Goal: Task Accomplishment & Management: Manage account settings

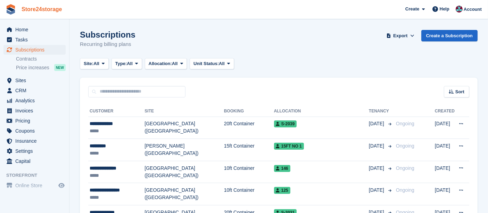
click at [56, 12] on link "Store24storage" at bounding box center [42, 8] width 46 height 11
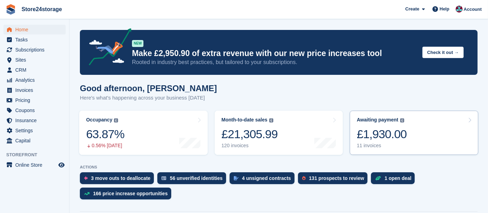
click at [395, 131] on div "£1,930.00" at bounding box center [382, 134] width 50 height 14
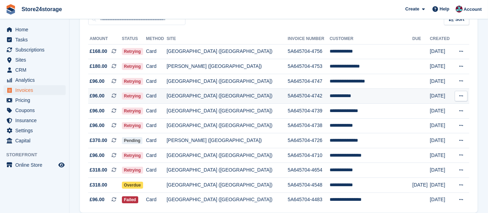
scroll to position [62, 0]
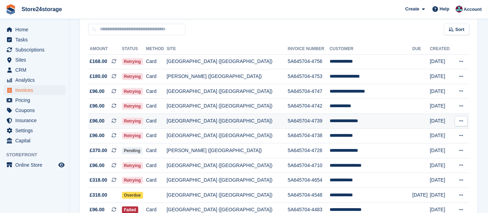
click at [459, 121] on icon at bounding box center [461, 120] width 4 height 5
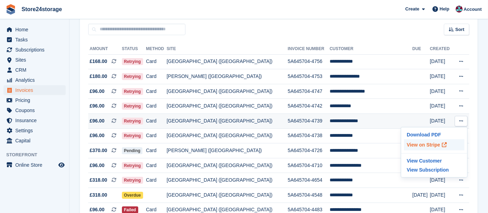
click at [430, 144] on p "View on Stripe" at bounding box center [434, 144] width 60 height 11
click at [431, 142] on p "View on Stripe" at bounding box center [434, 144] width 60 height 11
click at [353, 34] on div "Sort Sort by Date created Created (oldest first) Created (newest first)" at bounding box center [279, 25] width 398 height 20
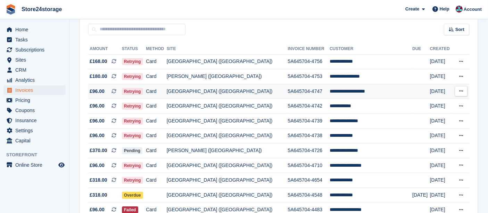
click at [460, 91] on icon at bounding box center [461, 91] width 4 height 5
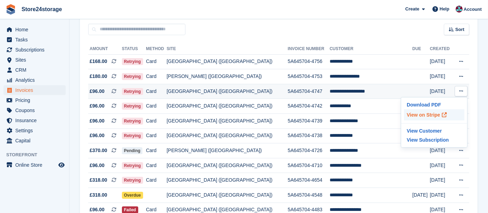
click at [438, 115] on p "View on Stripe" at bounding box center [434, 114] width 60 height 11
drag, startPoint x: 360, startPoint y: 33, endPoint x: 392, endPoint y: 93, distance: 67.9
click at [362, 32] on div "Sort Sort by Date created Created (oldest first) Created (newest first)" at bounding box center [279, 25] width 398 height 20
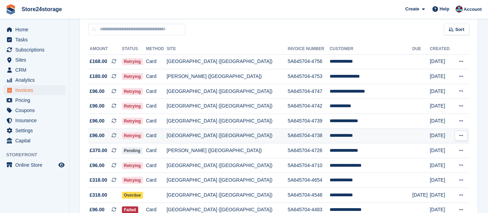
scroll to position [101, 0]
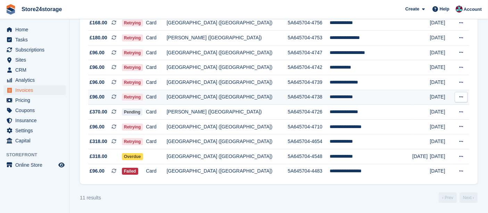
click at [461, 96] on icon at bounding box center [461, 97] width 4 height 5
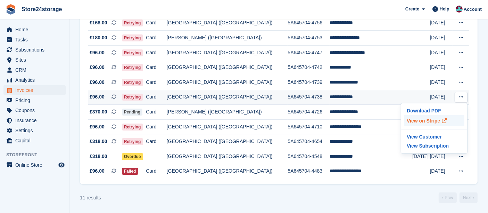
click at [435, 120] on p "View on Stripe" at bounding box center [434, 120] width 60 height 11
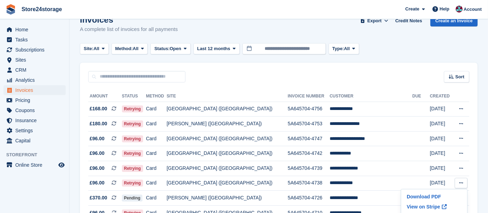
scroll to position [0, 0]
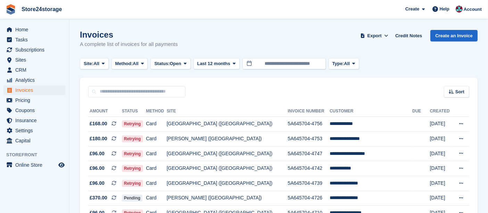
scroll to position [77, 0]
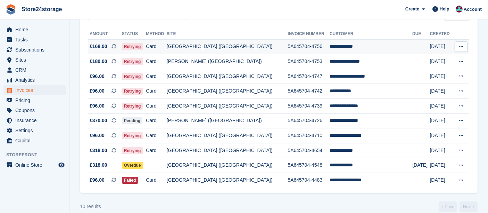
click at [463, 42] on button at bounding box center [461, 46] width 13 height 10
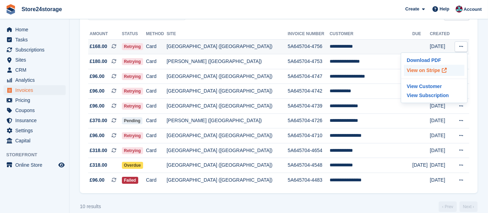
click at [437, 69] on p "View on Stripe" at bounding box center [434, 70] width 60 height 11
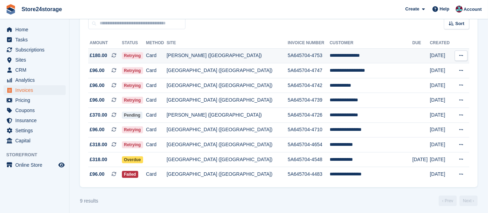
scroll to position [71, 0]
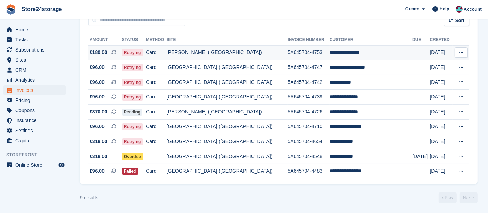
click at [463, 51] on icon at bounding box center [461, 52] width 4 height 5
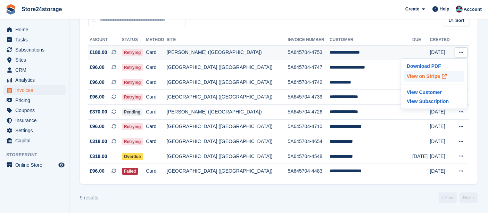
click at [425, 76] on p "View on Stripe" at bounding box center [434, 76] width 60 height 11
click at [365, 195] on div "9 results ‹ Prev Next ›" at bounding box center [279, 197] width 398 height 10
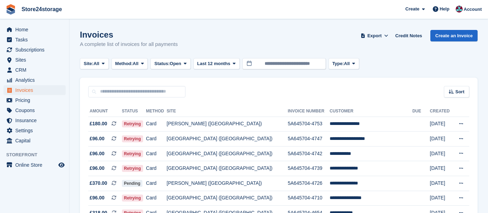
scroll to position [71, 0]
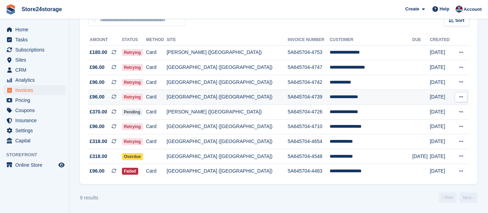
click at [463, 96] on icon at bounding box center [461, 97] width 4 height 5
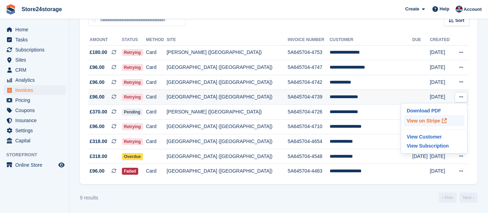
click at [434, 118] on p "View on Stripe" at bounding box center [434, 120] width 60 height 11
